Goal: Information Seeking & Learning: Understand process/instructions

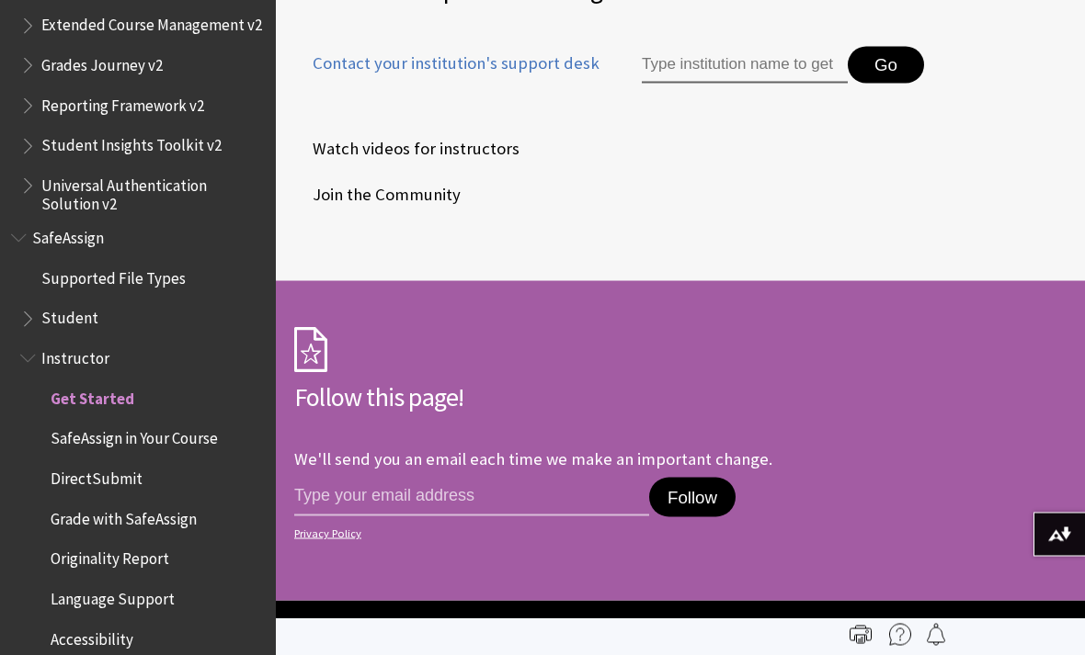
scroll to position [2978, 0]
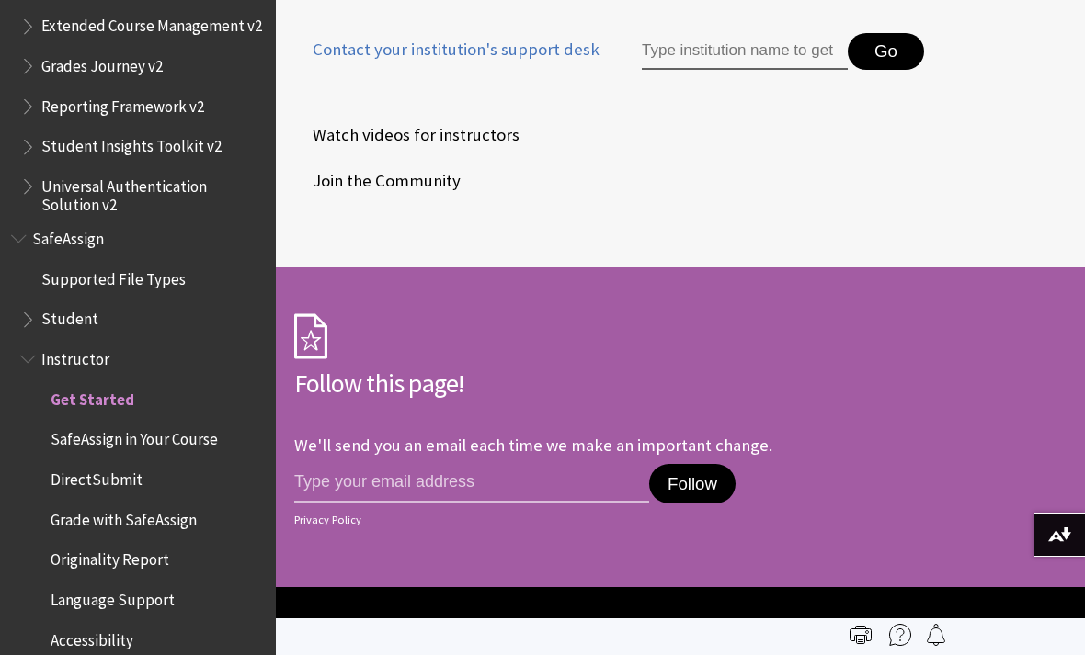
click at [88, 505] on span "Grade with SafeAssign" at bounding box center [124, 517] width 146 height 25
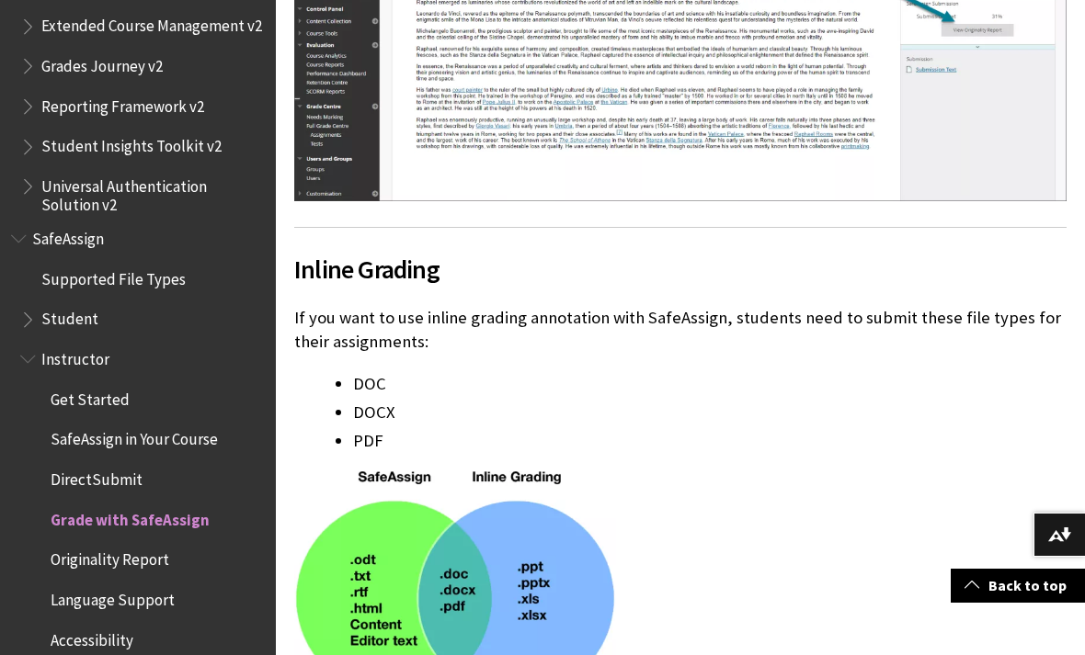
scroll to position [4244, 0]
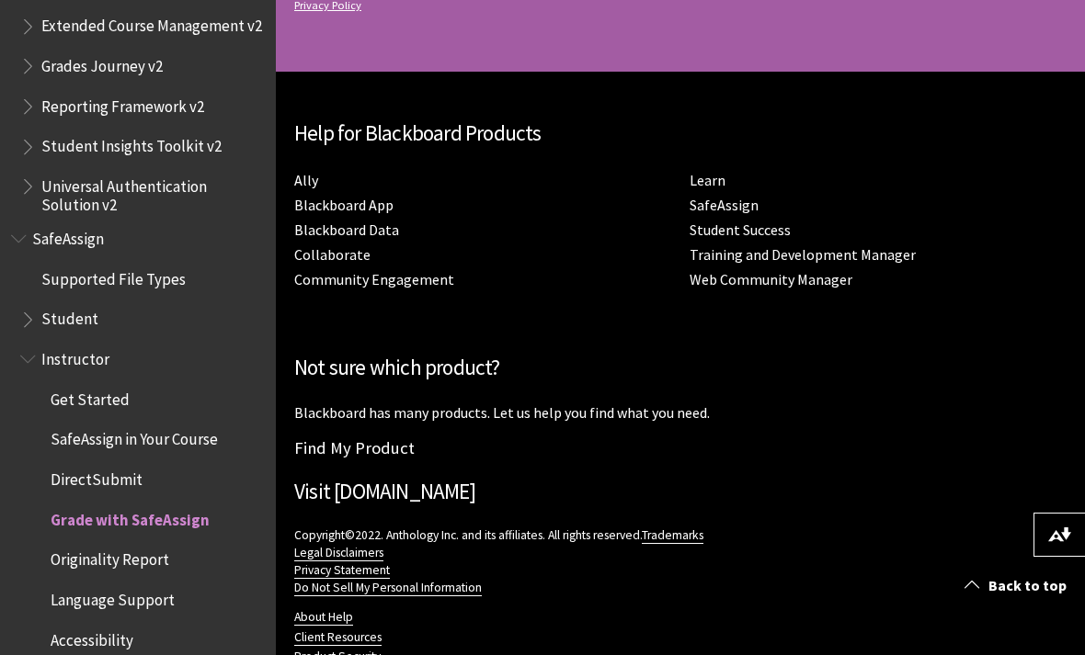
click at [90, 304] on span "Student" at bounding box center [69, 316] width 57 height 25
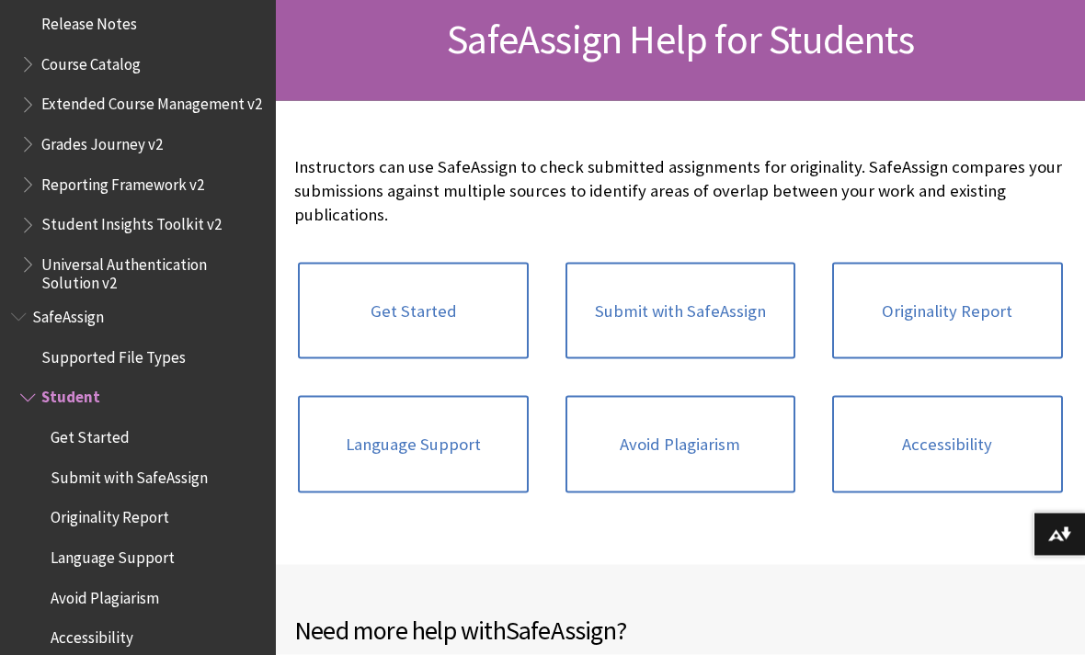
scroll to position [347, 0]
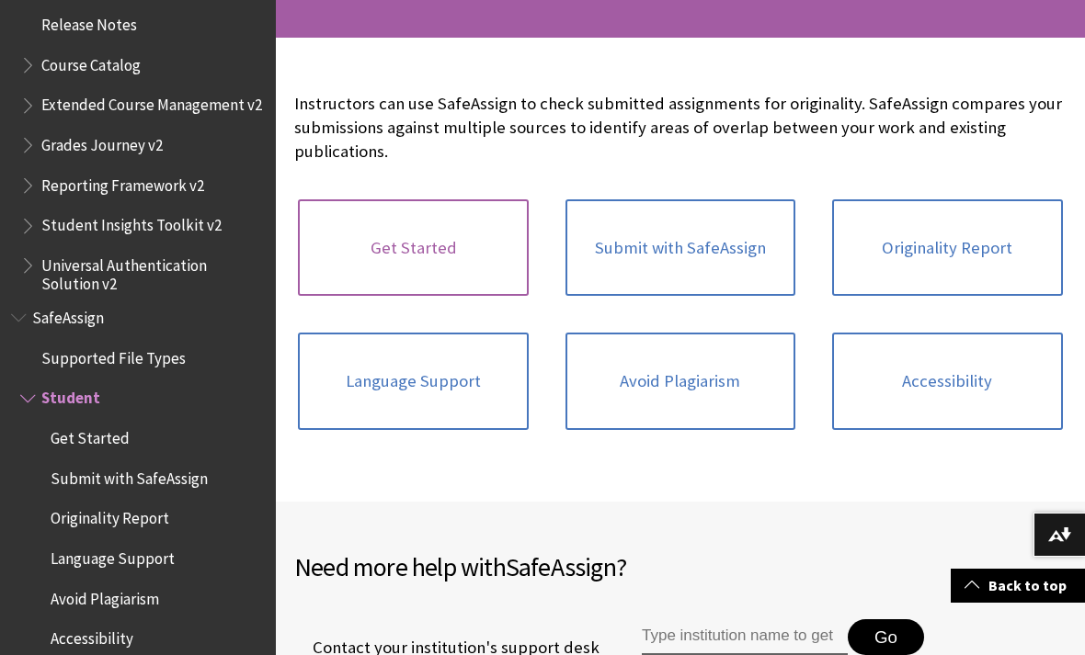
click at [431, 256] on link "Get Started" at bounding box center [413, 247] width 230 height 97
